Goal: Transaction & Acquisition: Book appointment/travel/reservation

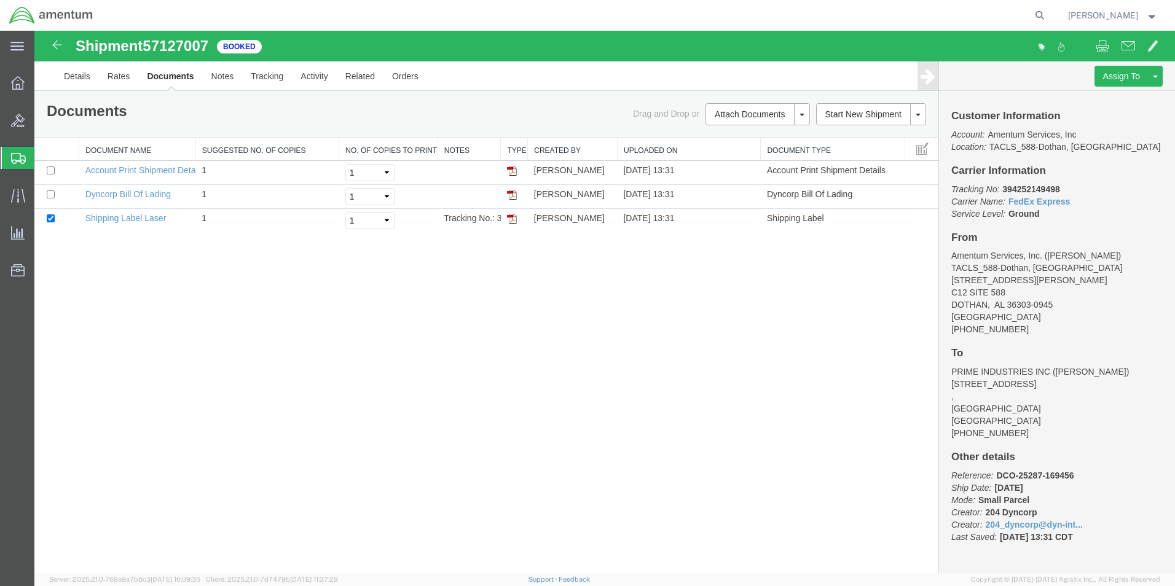
click at [0, 0] on span "Shipment Manager" at bounding box center [0, 0] width 0 height 0
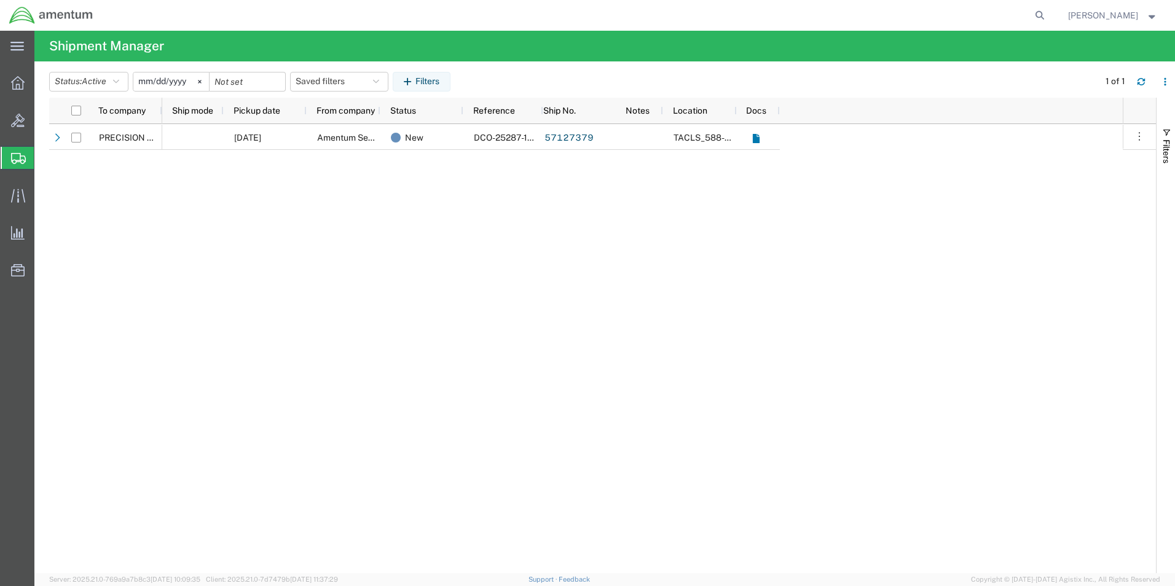
click at [0, 0] on span "Shipment Manager" at bounding box center [0, 0] width 0 height 0
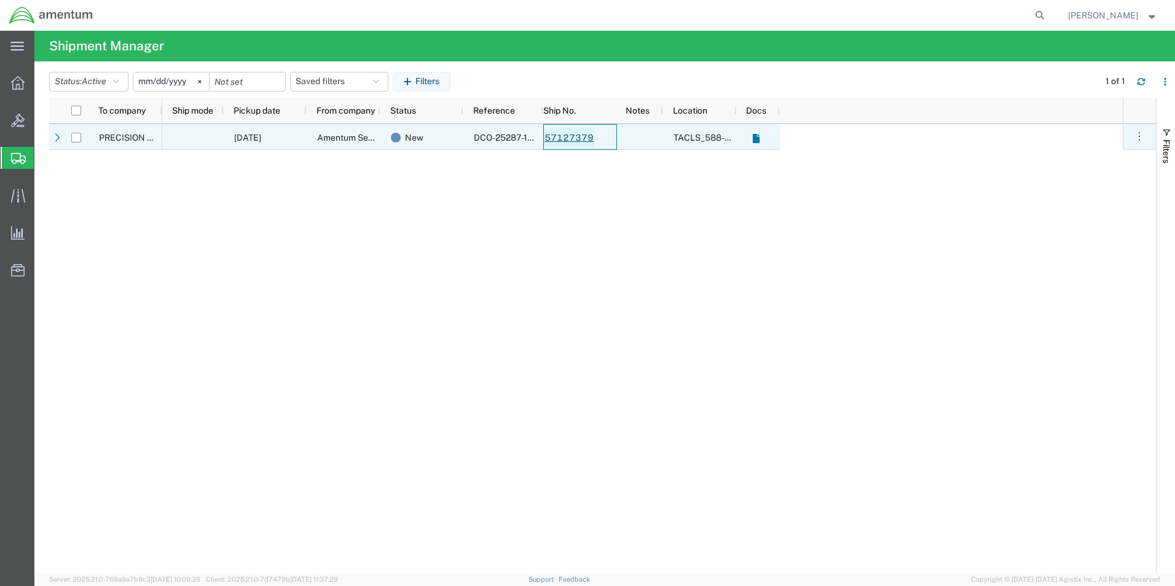
click at [568, 137] on link "57127379" at bounding box center [569, 138] width 50 height 20
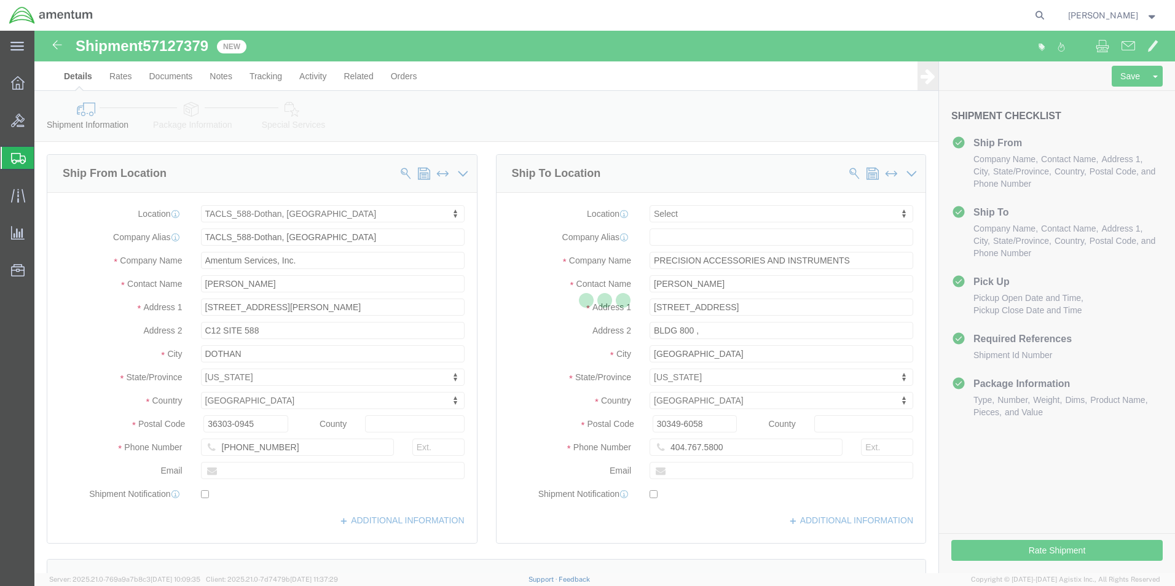
select select "42706"
select select
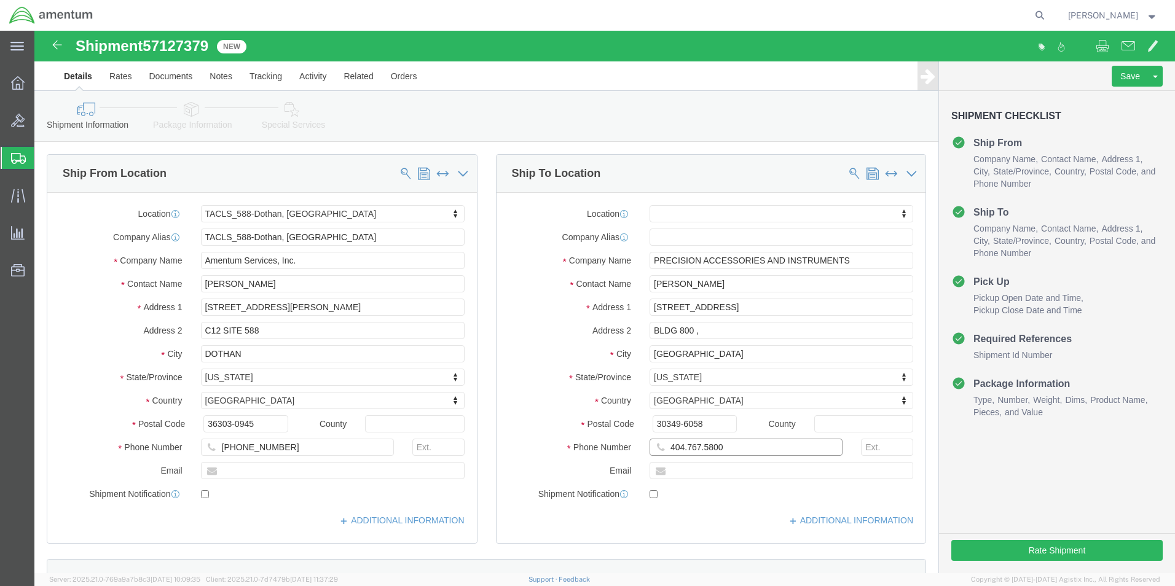
click input "404.767.5800"
type input "[PHONE_NUMBER]"
click button "Rate Shipment"
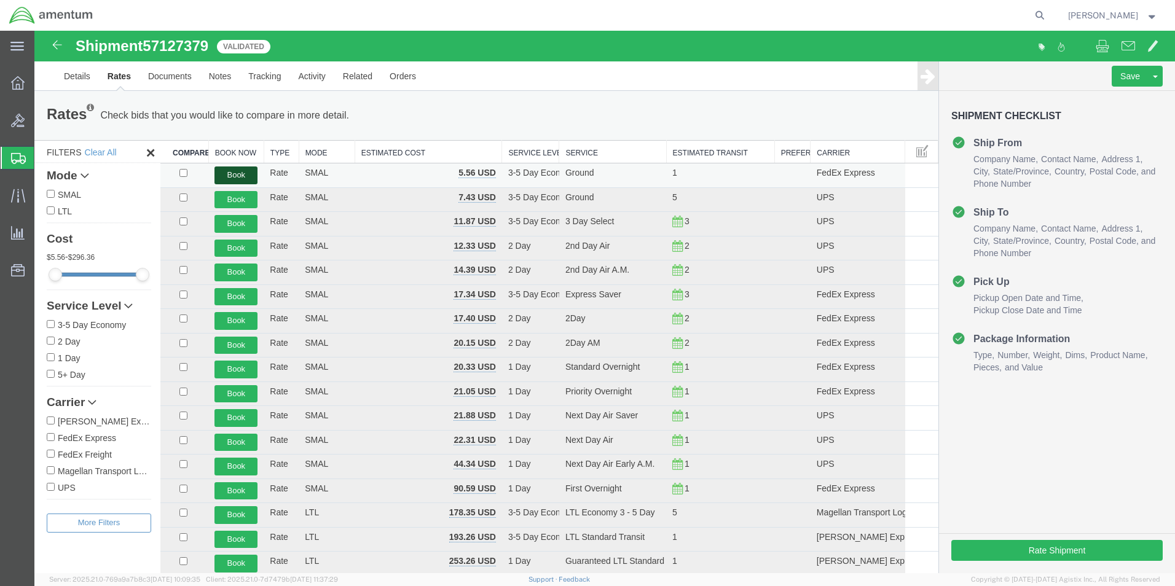
click at [225, 172] on button "Book" at bounding box center [235, 176] width 43 height 18
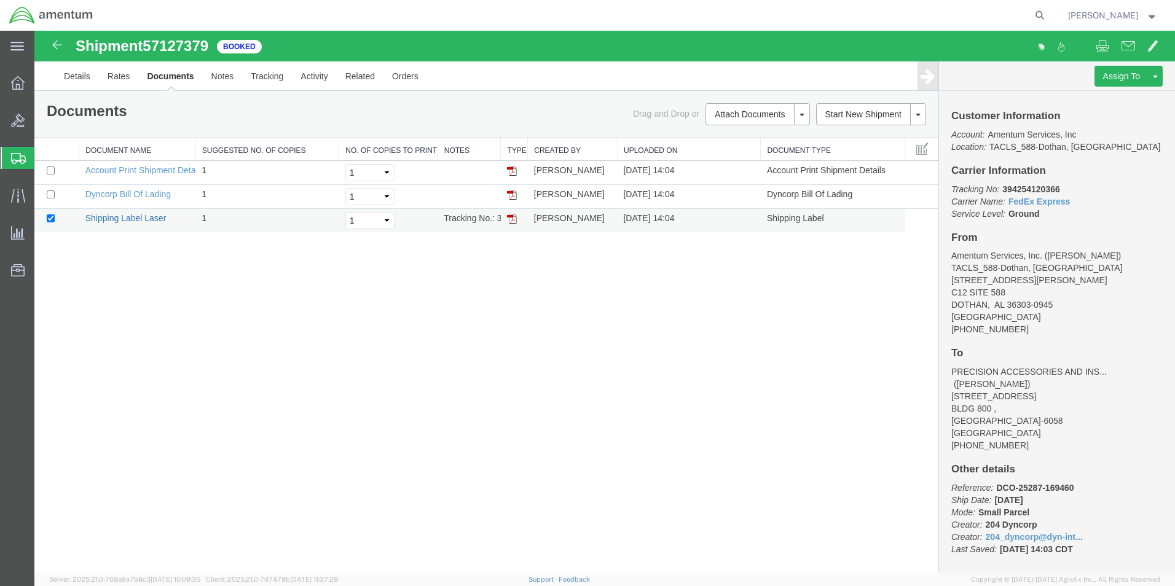
click at [112, 219] on link "Shipping Label Laser" at bounding box center [125, 218] width 81 height 10
click at [0, 0] on span "Shipment Manager" at bounding box center [0, 0] width 0 height 0
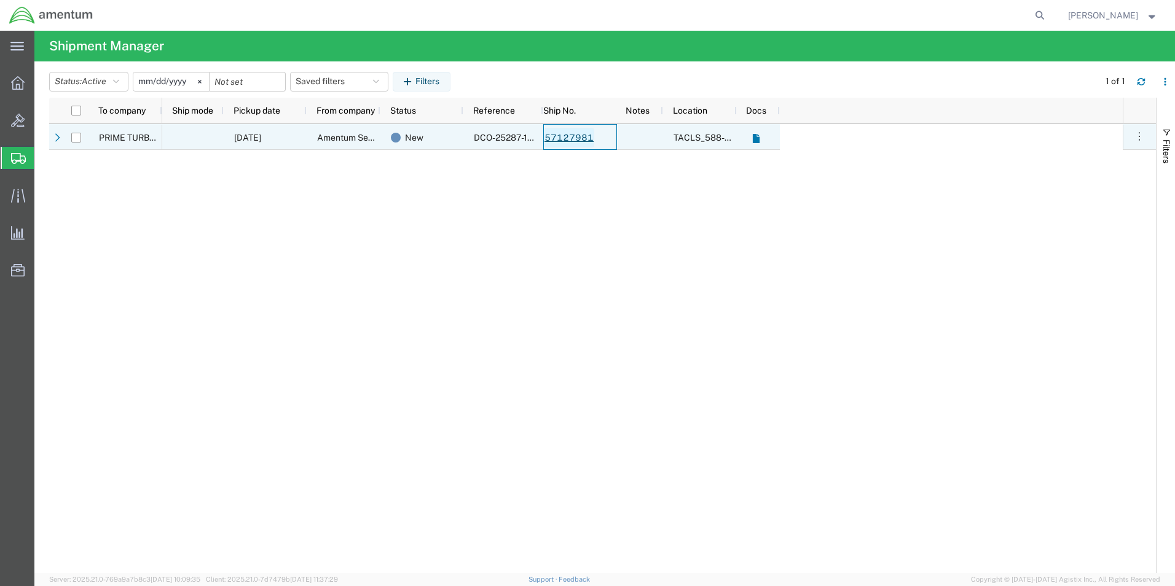
click at [555, 141] on link "57127981" at bounding box center [569, 138] width 50 height 20
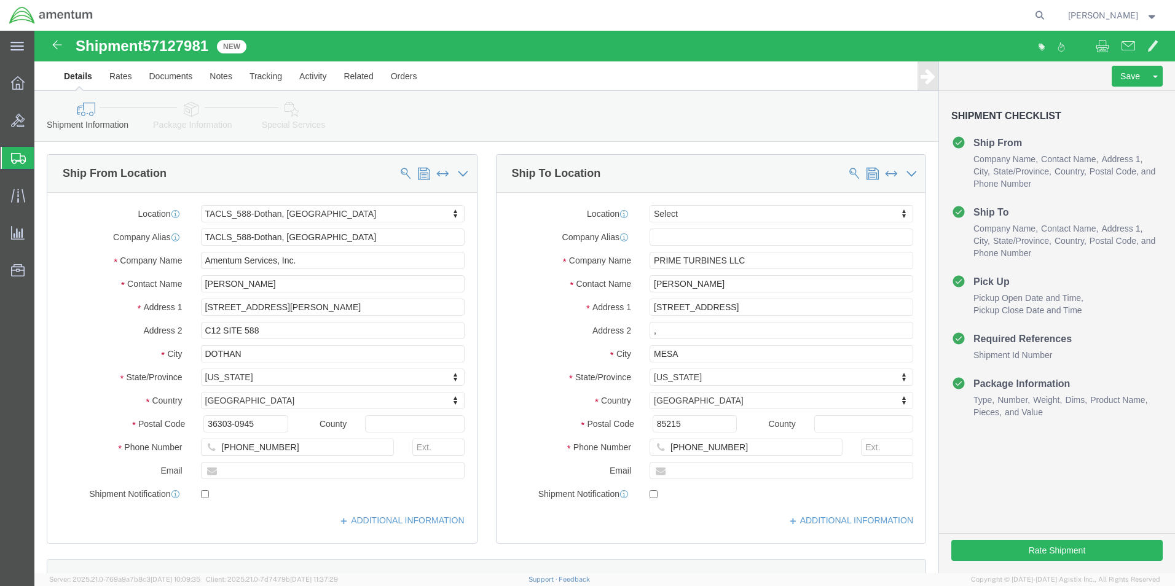
select select "42706"
select select
click button "Rate Shipment"
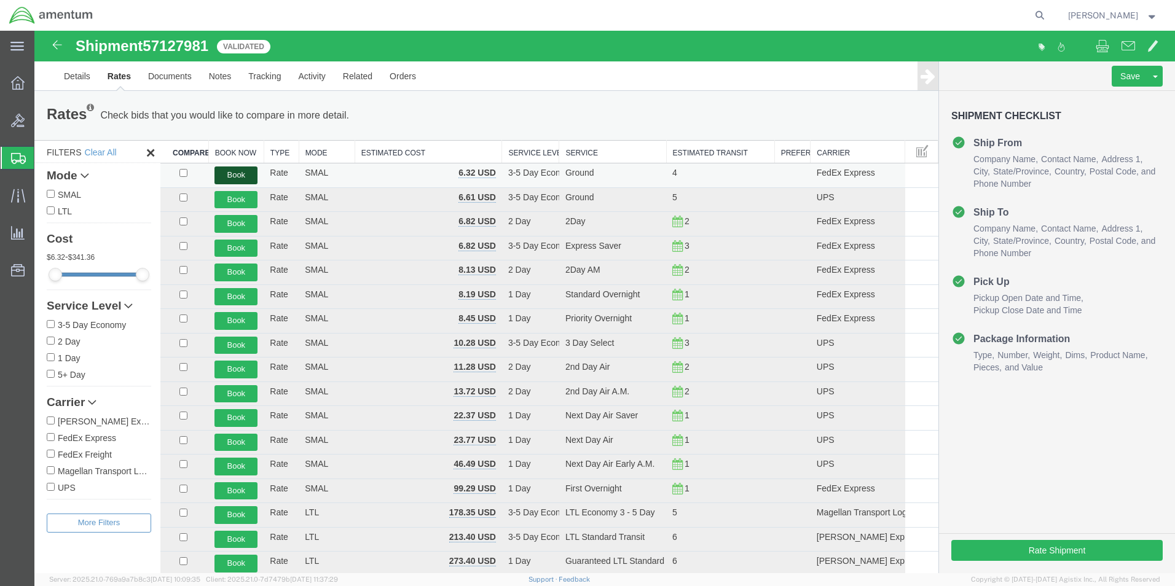
click at [235, 176] on button "Book" at bounding box center [235, 176] width 43 height 18
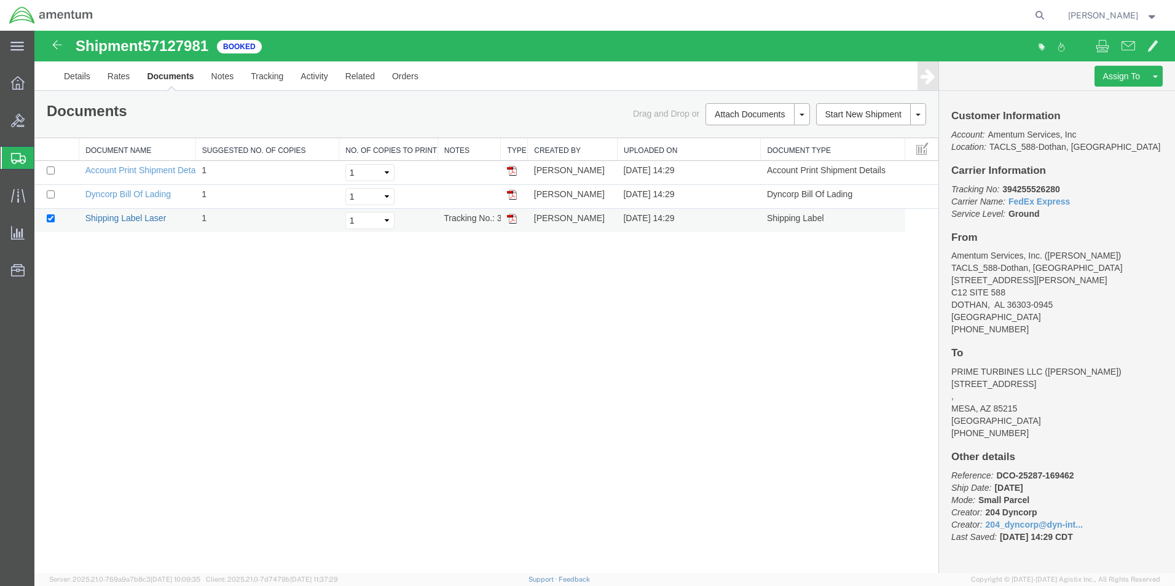
click at [128, 218] on link "Shipping Label Laser" at bounding box center [125, 218] width 81 height 10
click at [1089, 13] on span "[PERSON_NAME]" at bounding box center [1103, 16] width 70 height 14
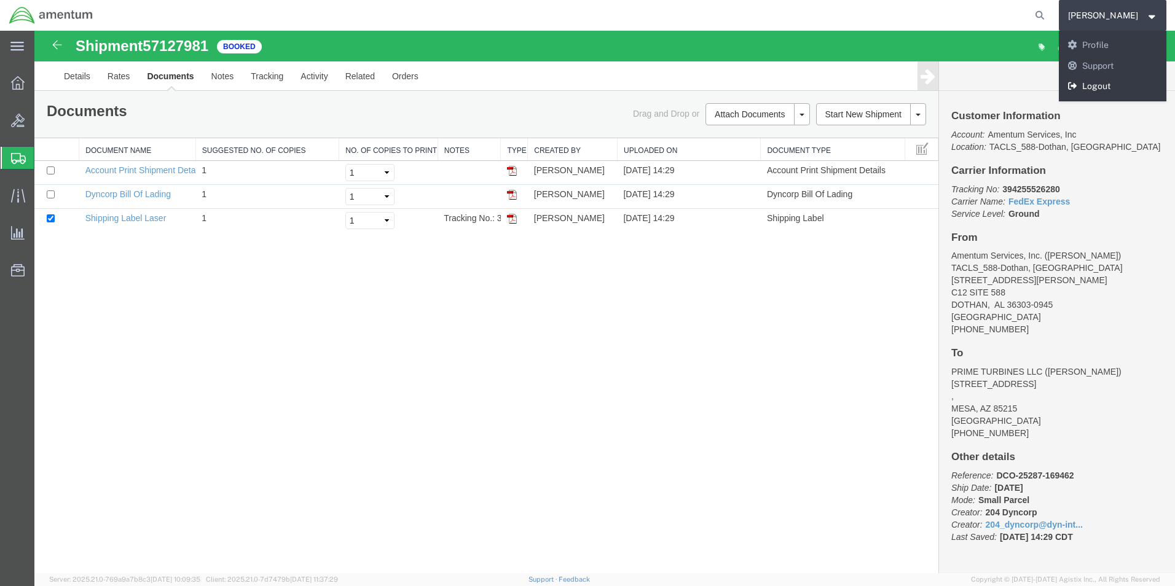
click at [1100, 85] on link "Logout" at bounding box center [1113, 86] width 108 height 21
